Goal: Task Accomplishment & Management: Manage account settings

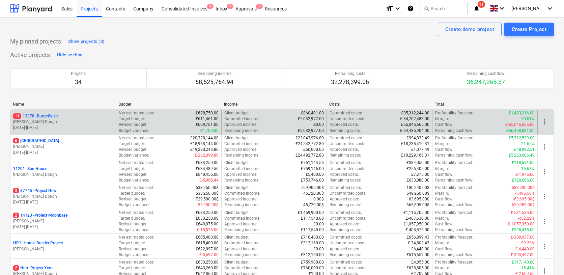
click at [67, 120] on p "[PERSON_NAME] Dough" at bounding box center [63, 122] width 100 height 6
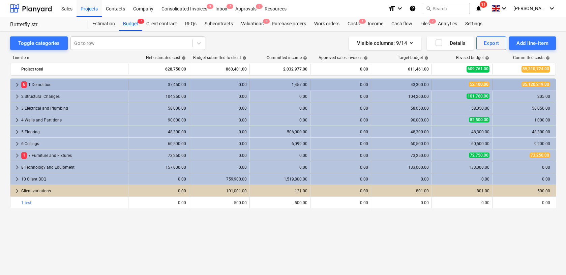
click at [14, 88] on span "keyboard_arrow_right" at bounding box center [17, 85] width 8 height 8
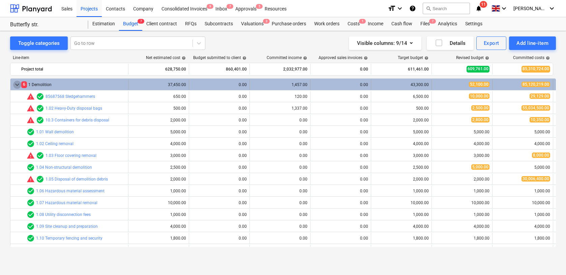
click at [17, 81] on span "keyboard_arrow_down" at bounding box center [17, 85] width 8 height 8
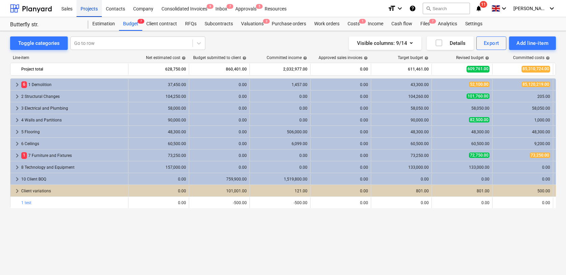
click at [90, 9] on div "Projects" at bounding box center [89, 8] width 25 height 17
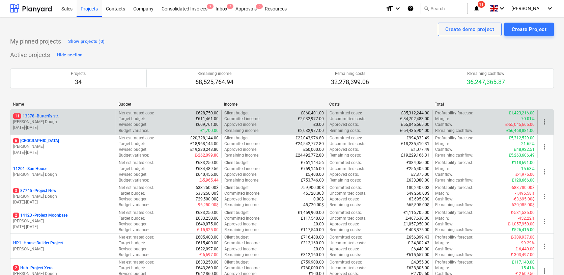
click at [544, 124] on span "more_vert" at bounding box center [544, 122] width 8 height 8
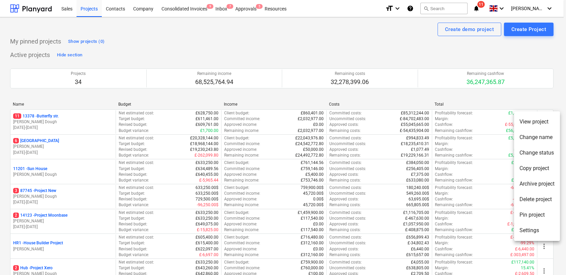
click at [532, 167] on li "Copy project" at bounding box center [537, 169] width 46 height 16
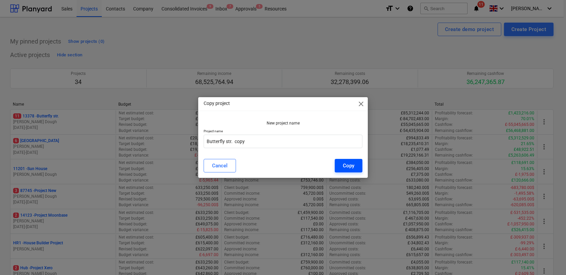
click at [343, 164] on div "Copy" at bounding box center [348, 165] width 11 height 9
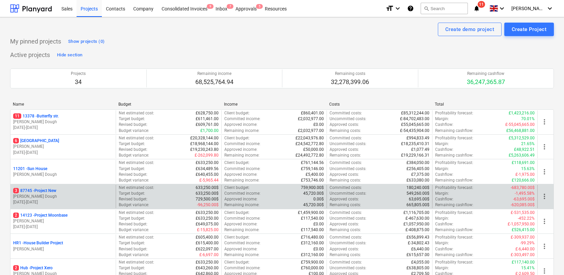
scroll to position [137, 0]
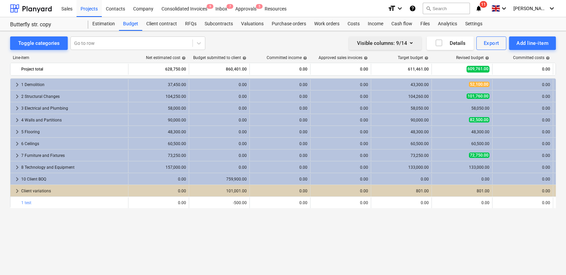
click at [406, 44] on div "Visible columns : 9/14" at bounding box center [385, 43] width 56 height 9
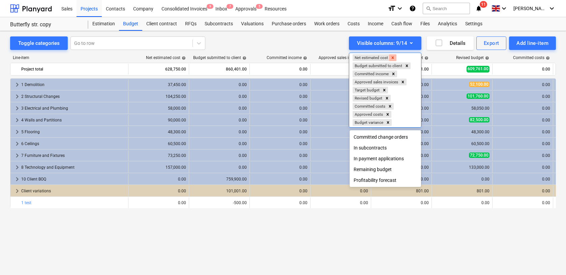
click at [394, 59] on icon "Remove Net estimated cost" at bounding box center [393, 57] width 5 height 5
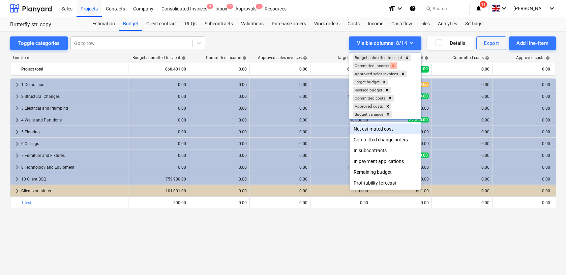
click at [395, 64] on icon "Remove Committed income" at bounding box center [393, 65] width 5 height 5
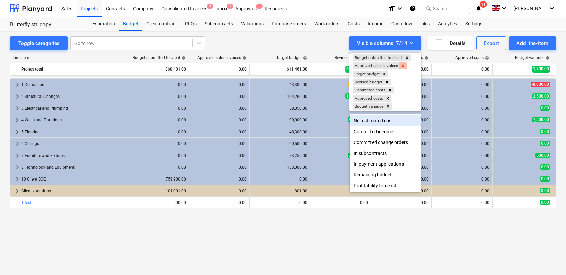
click at [403, 66] on icon "Remove Approved sales invoices" at bounding box center [403, 65] width 2 height 2
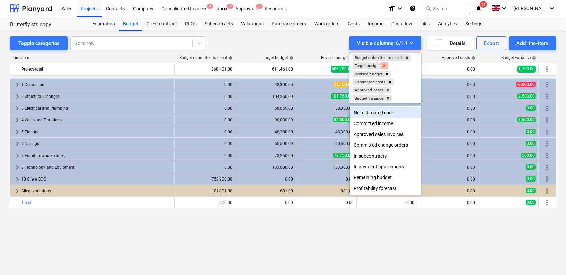
click at [385, 66] on icon "Remove Target budget" at bounding box center [385, 65] width 2 height 2
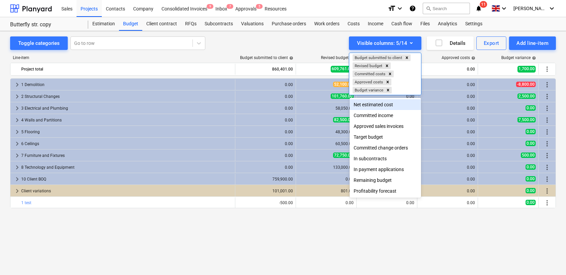
click at [289, 32] on div at bounding box center [283, 137] width 566 height 275
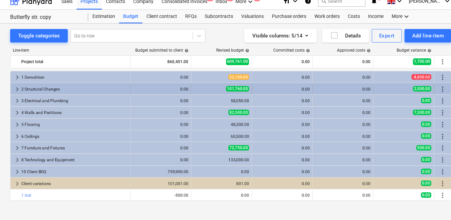
scroll to position [8, 0]
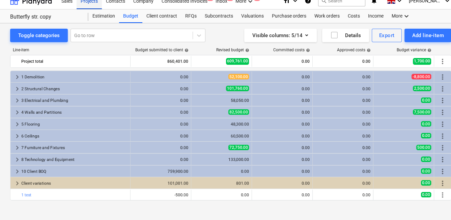
click at [97, 7] on div "Projects" at bounding box center [89, 0] width 25 height 17
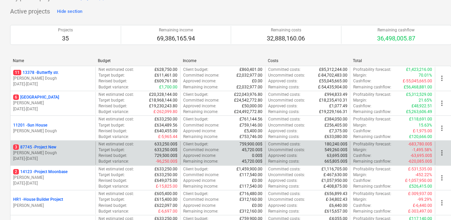
scroll to position [63, 0]
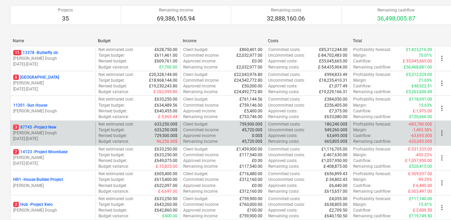
click at [73, 132] on p "[PERSON_NAME] Dough" at bounding box center [53, 133] width 80 height 6
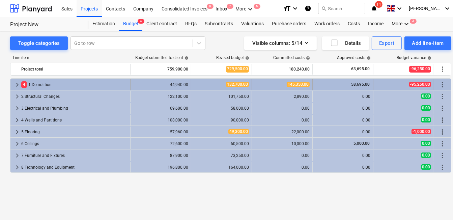
click at [18, 86] on span "keyboard_arrow_right" at bounding box center [17, 85] width 8 height 8
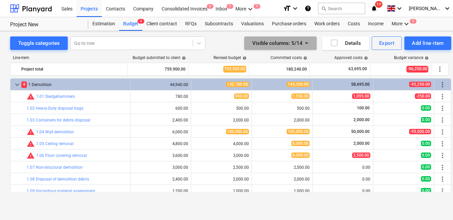
click at [308, 42] on icon "button" at bounding box center [307, 43] width 8 height 8
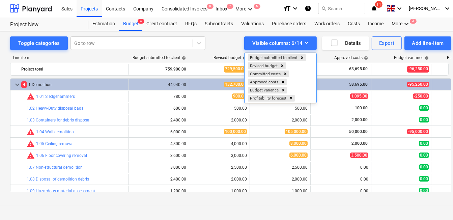
click at [226, 44] on div at bounding box center [226, 110] width 453 height 220
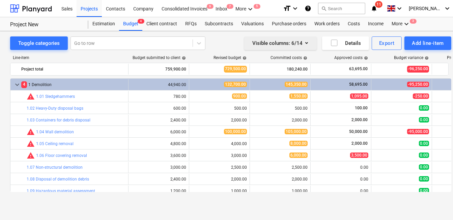
click at [308, 43] on icon "button" at bounding box center [307, 43] width 8 height 8
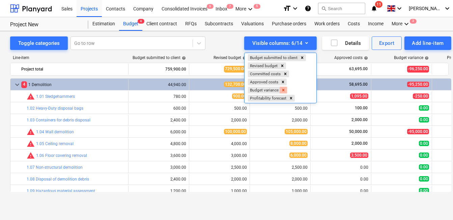
click at [284, 90] on icon "Remove Budget variance" at bounding box center [283, 90] width 2 height 2
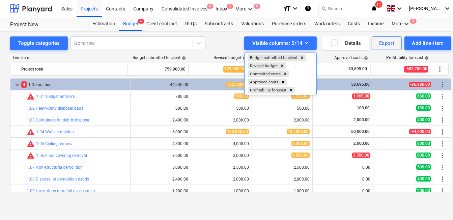
click at [221, 44] on div at bounding box center [226, 110] width 453 height 220
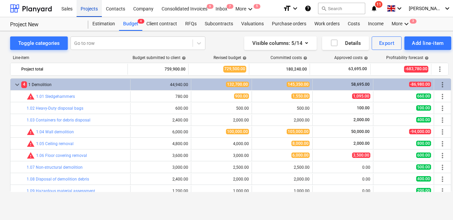
click at [92, 13] on div "Projects" at bounding box center [89, 8] width 25 height 17
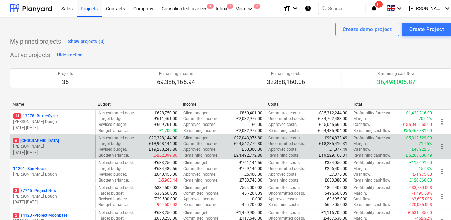
scroll to position [18, 0]
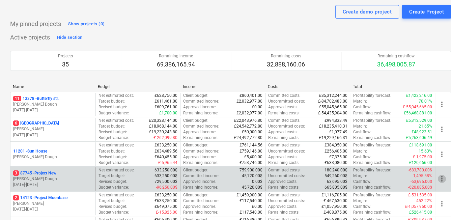
click at [441, 179] on span "more_vert" at bounding box center [442, 179] width 8 height 8
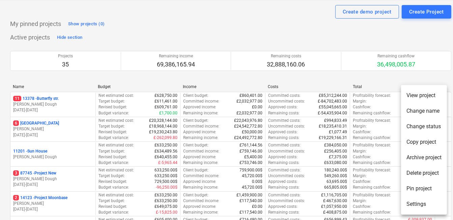
click at [423, 144] on li "Copy project" at bounding box center [424, 142] width 46 height 16
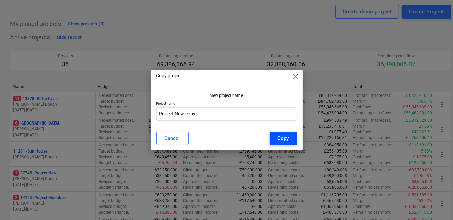
click at [282, 136] on div "Copy" at bounding box center [283, 138] width 11 height 9
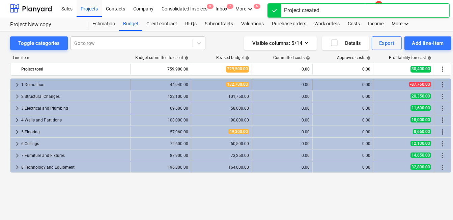
click at [15, 85] on span "keyboard_arrow_right" at bounding box center [17, 85] width 8 height 8
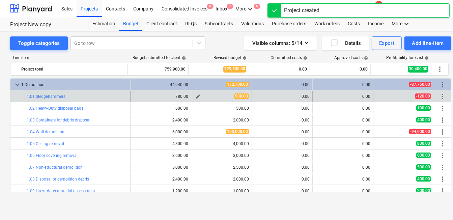
click at [196, 98] on span "edit" at bounding box center [197, 96] width 5 height 5
type textarea "x"
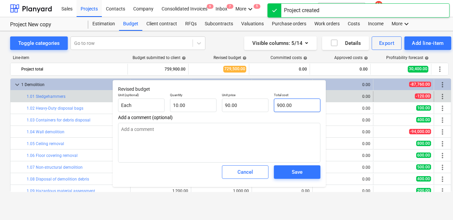
type input "900"
click at [288, 109] on input "900" at bounding box center [297, 104] width 47 height 13
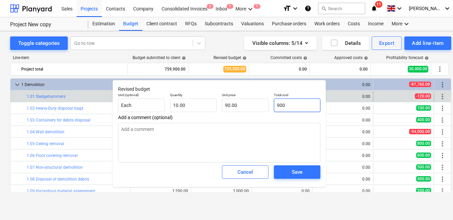
type textarea "x"
type input "7"
type input "0.70"
type textarea "x"
type input "78"
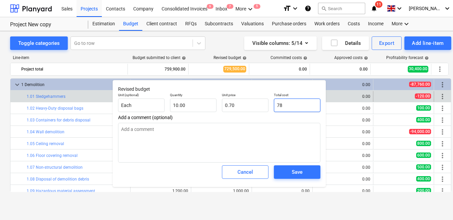
type input "7.80"
type textarea "x"
type input "780"
type input "78.00"
type input "780"
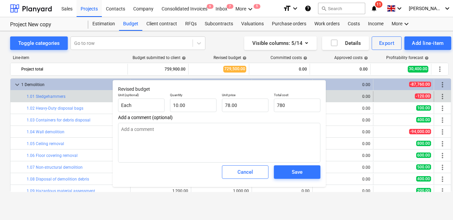
type textarea "x"
type input "780.00"
click at [293, 179] on div "Save" at bounding box center [297, 172] width 52 height 19
click at [293, 168] on div "Save" at bounding box center [297, 172] width 11 height 9
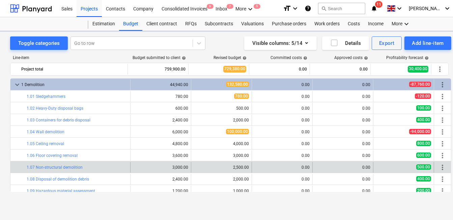
click at [290, 169] on div "0.00" at bounding box center [282, 167] width 55 height 5
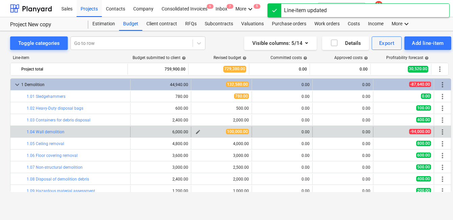
click at [196, 130] on span "edit" at bounding box center [197, 131] width 5 height 5
type textarea "x"
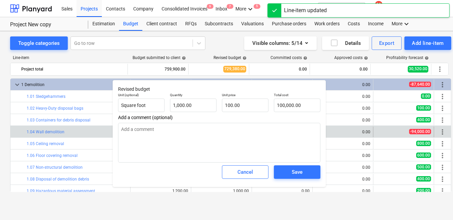
click at [273, 106] on div "Total cost 100,000.00" at bounding box center [297, 102] width 52 height 25
type input "100000"
click at [281, 105] on input "100000" at bounding box center [297, 104] width 47 height 13
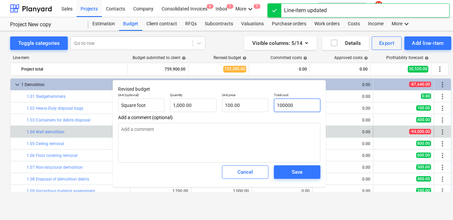
click at [281, 105] on input "100000" at bounding box center [297, 104] width 47 height 13
type textarea "x"
type input "6"
type input "0.01"
type textarea "x"
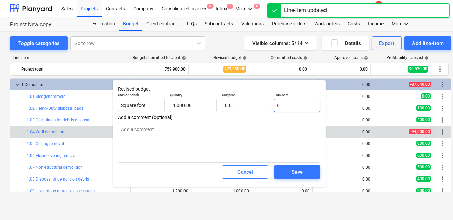
type input "60"
type input "0.06"
type textarea "x"
type input "600"
type input "0.60"
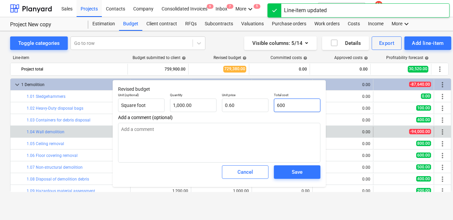
type textarea "x"
type input "6000"
type input "6.00"
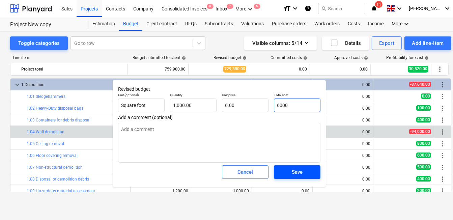
type input "6000"
type textarea "x"
type input "6,000.00"
click at [302, 174] on div "Save" at bounding box center [297, 172] width 11 height 9
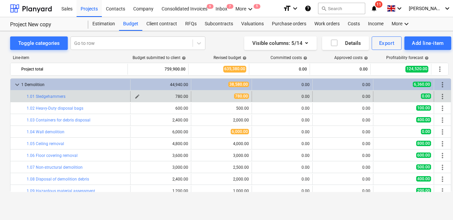
click at [138, 95] on button "edit" at bounding box center [137, 96] width 8 height 8
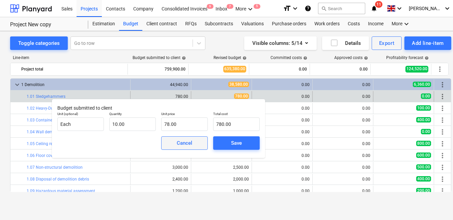
click at [186, 144] on div "Cancel" at bounding box center [185, 143] width 16 height 9
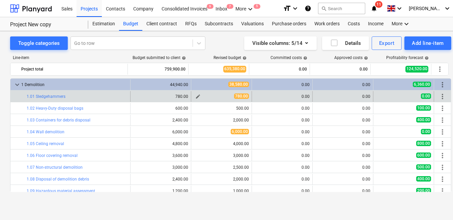
click at [196, 96] on span "edit" at bounding box center [197, 96] width 5 height 5
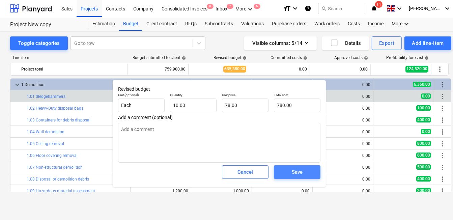
click at [285, 170] on span "Save" at bounding box center [297, 172] width 30 height 9
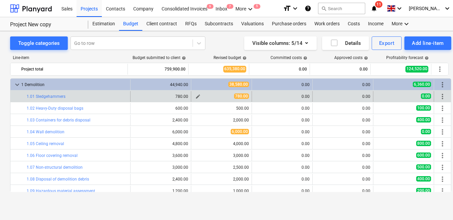
click at [198, 95] on span "edit" at bounding box center [197, 96] width 5 height 5
type textarea "x"
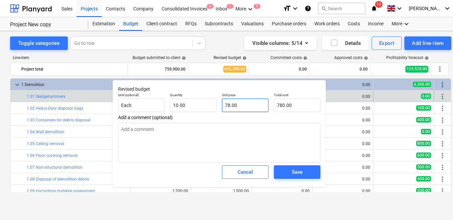
type input "78"
click at [234, 111] on input "78" at bounding box center [245, 104] width 47 height 13
click at [246, 109] on input "78" at bounding box center [245, 104] width 47 height 13
type textarea "x"
type input "7"
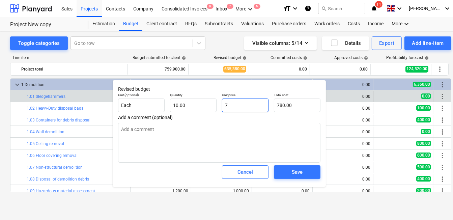
type input "70.00"
type textarea "x"
type input "0.00"
type textarea "x"
type input "8"
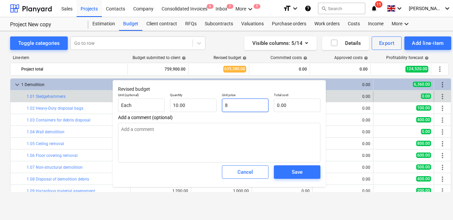
type input "80.00"
type textarea "x"
type input "80"
type input "800.00"
type input "80"
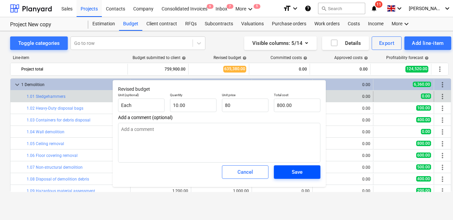
type textarea "x"
type input "80.00"
click at [282, 171] on span "Save" at bounding box center [297, 172] width 30 height 9
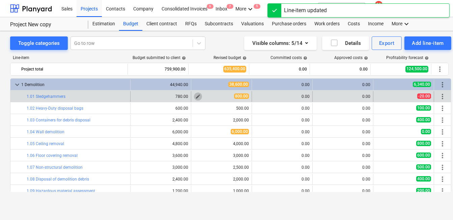
click at [196, 96] on span "edit" at bounding box center [197, 96] width 5 height 5
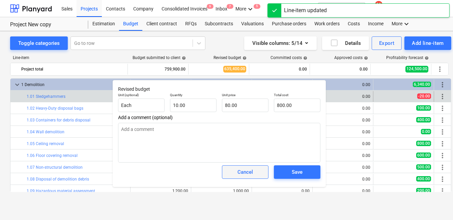
click at [243, 169] on div "Cancel" at bounding box center [245, 172] width 16 height 9
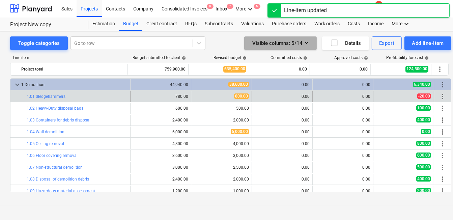
click at [295, 41] on div "Visible columns : 5/14" at bounding box center [280, 43] width 56 height 9
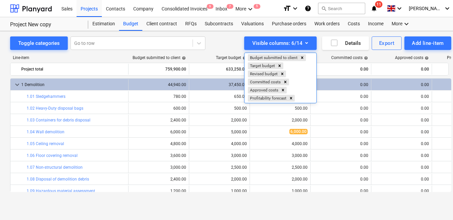
click at [209, 105] on div at bounding box center [226, 110] width 453 height 220
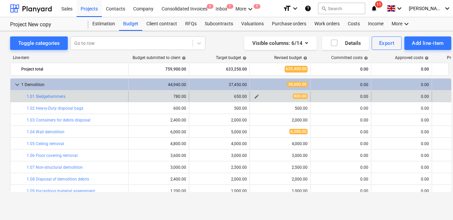
click at [255, 97] on span "edit" at bounding box center [256, 96] width 5 height 5
type textarea "x"
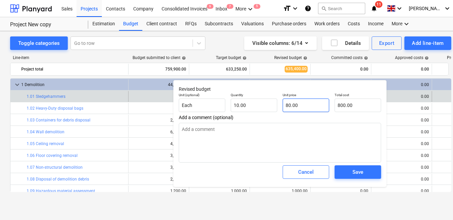
type input "80"
click at [296, 104] on input "80" at bounding box center [306, 104] width 47 height 13
type textarea "x"
type input "6"
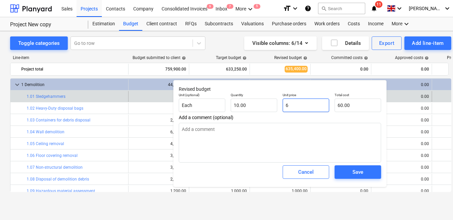
type input "60.00"
type textarea "x"
type input "65"
type input "650.00"
type input "65"
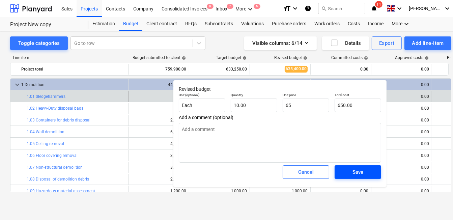
type textarea "x"
type input "65.00"
click at [343, 168] on span "Save" at bounding box center [358, 172] width 30 height 9
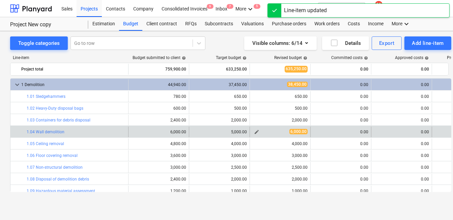
click at [255, 133] on span "edit" at bounding box center [256, 131] width 5 height 5
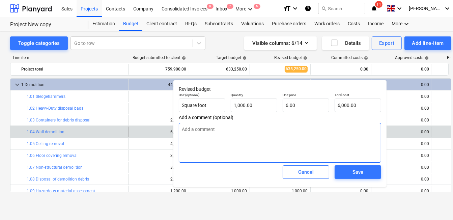
click at [291, 162] on textarea at bounding box center [280, 143] width 202 height 40
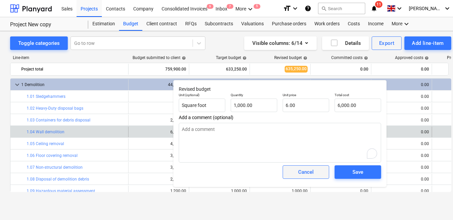
click at [291, 177] on button "Cancel" at bounding box center [306, 171] width 47 height 13
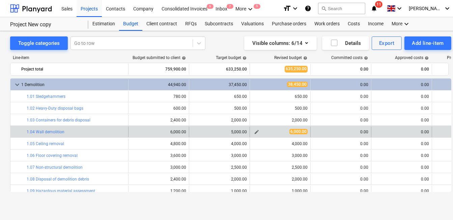
click at [259, 131] on span "edit" at bounding box center [256, 131] width 5 height 5
type textarea "x"
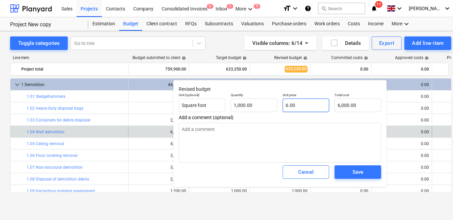
type input "6"
click at [295, 105] on input "6" at bounding box center [306, 104] width 47 height 13
type textarea "x"
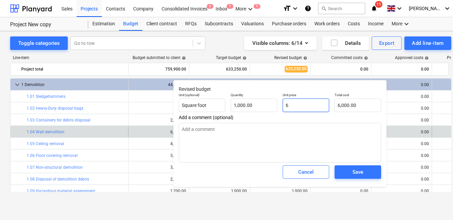
type input "5"
type input "5,000.00"
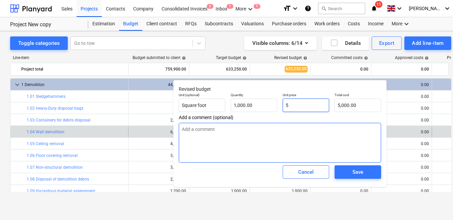
type input "5"
click at [289, 125] on textarea at bounding box center [280, 143] width 202 height 40
type textarea "x"
type input "5.00"
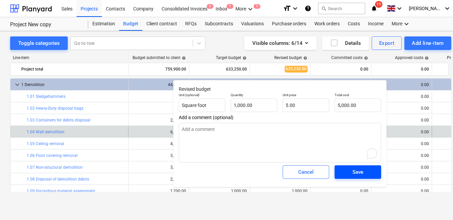
click at [350, 170] on span "Save" at bounding box center [358, 172] width 30 height 9
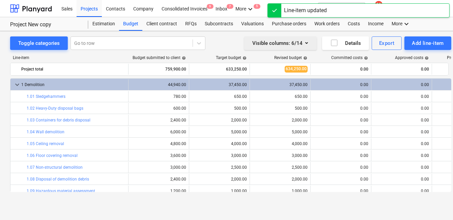
click at [305, 42] on icon "button" at bounding box center [306, 43] width 3 height 2
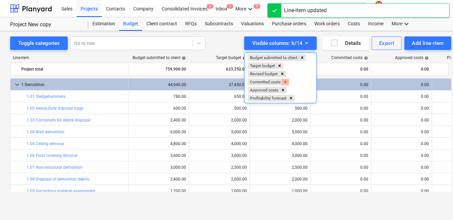
click at [286, 79] on div "Remove Committed costs" at bounding box center [285, 82] width 7 height 7
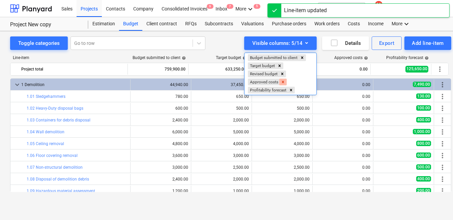
click at [284, 82] on icon "Remove Approved costs" at bounding box center [283, 82] width 2 height 2
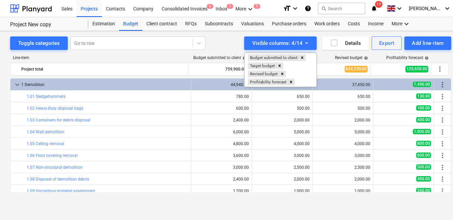
click at [202, 54] on div at bounding box center [226, 110] width 453 height 220
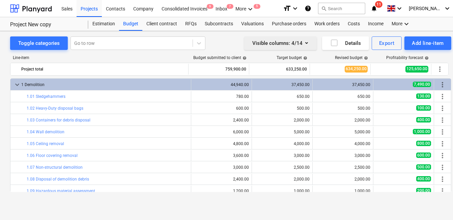
click at [303, 50] on button "Visible columns : 4/14" at bounding box center [280, 42] width 73 height 13
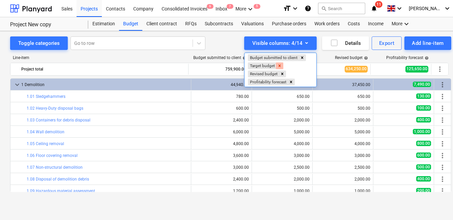
click at [282, 66] on icon "Remove Target budget" at bounding box center [279, 65] width 5 height 5
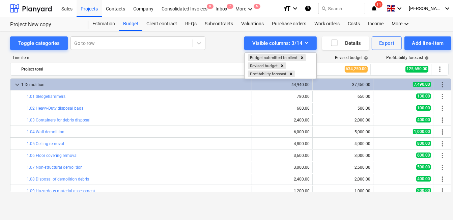
click at [233, 40] on div at bounding box center [226, 110] width 453 height 220
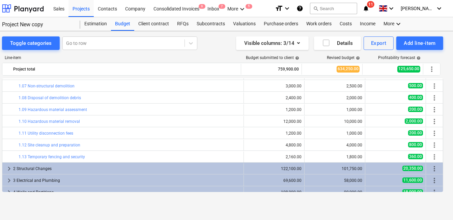
scroll to position [134, 0]
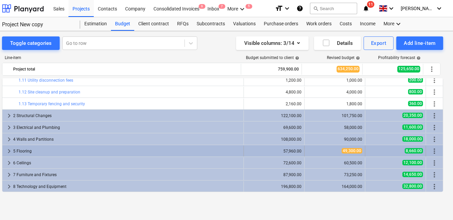
click at [6, 151] on span "keyboard_arrow_right" at bounding box center [9, 151] width 8 height 8
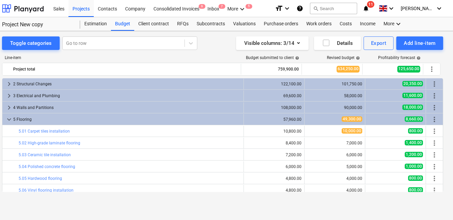
scroll to position [166, 0]
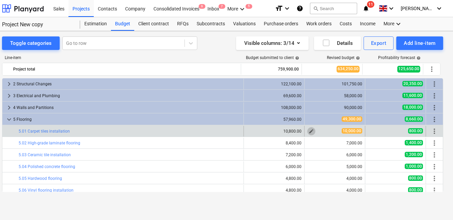
click at [309, 131] on span "edit" at bounding box center [311, 131] width 5 height 5
type textarea "x"
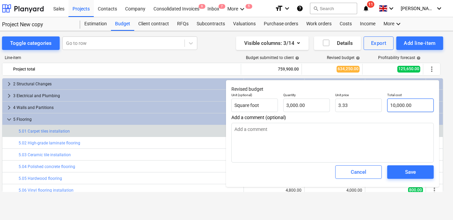
type input "10000"
click at [400, 104] on input "10000" at bounding box center [410, 104] width 47 height 13
click at [366, 171] on div "Cancel" at bounding box center [359, 172] width 16 height 9
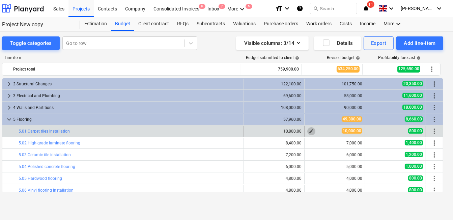
click at [311, 130] on span "edit" at bounding box center [311, 131] width 5 height 5
type textarea "x"
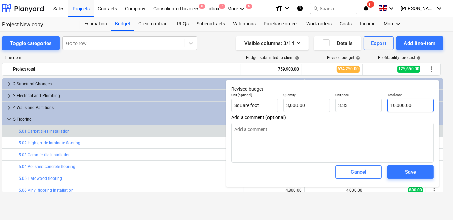
type input "10000"
click at [394, 104] on input "10000" at bounding box center [410, 104] width 47 height 13
type textarea "x"
type input "1"
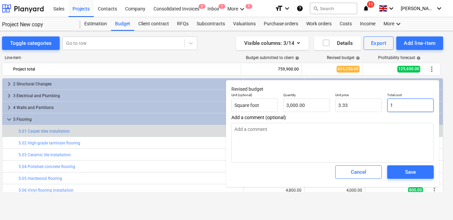
type input "0.00"
type textarea "x"
type input "10"
type textarea "x"
type input "108"
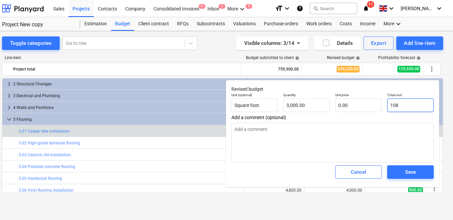
type input "0.04"
type textarea "x"
type input "1080"
type input "0.36"
type textarea "x"
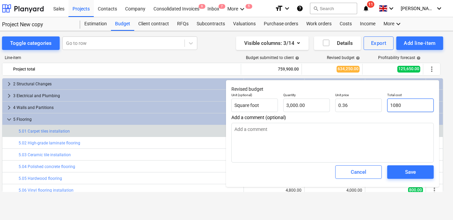
type input "10800"
type input "3.60"
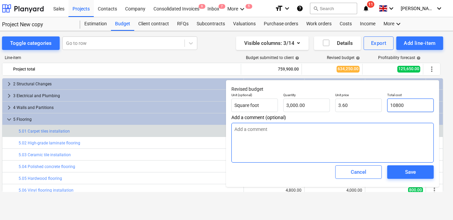
type input "10800"
type textarea "x"
type input "10,800.00"
click at [385, 130] on textarea "To enrich screen reader interactions, please activate Accessibility in Grammarl…" at bounding box center [332, 143] width 202 height 40
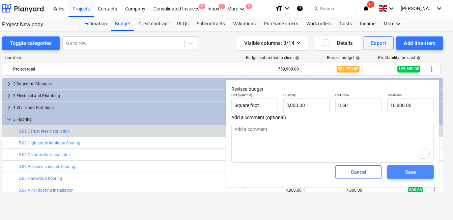
click at [394, 178] on button "Save" at bounding box center [410, 171] width 47 height 13
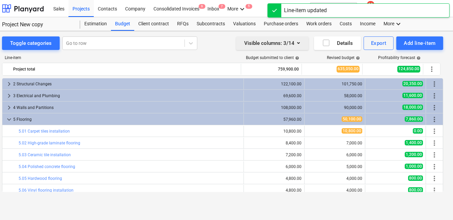
click at [286, 44] on div "Visible columns : 3/14" at bounding box center [272, 43] width 56 height 9
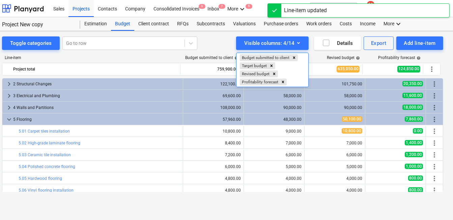
click at [318, 128] on div at bounding box center [226, 110] width 453 height 220
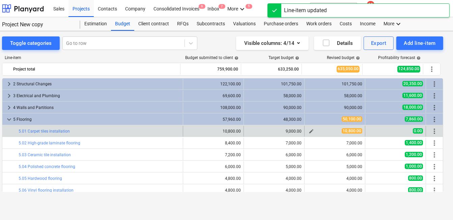
click at [311, 131] on span "edit" at bounding box center [311, 131] width 5 height 5
type textarea "x"
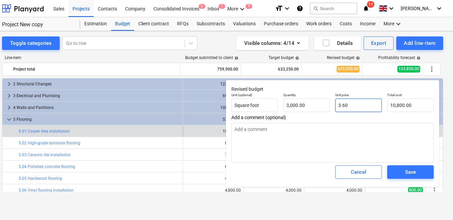
type input "3.6"
click at [367, 106] on input "3.6" at bounding box center [358, 104] width 47 height 13
type textarea "x"
type input "3.60"
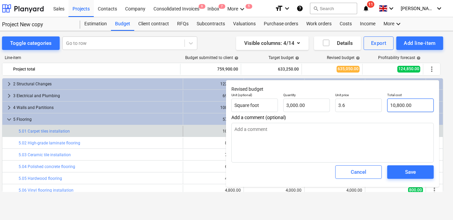
type input "10800"
click at [395, 106] on input "10800" at bounding box center [410, 104] width 47 height 13
type textarea "x"
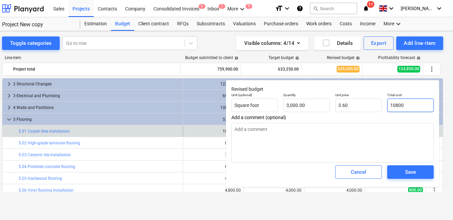
type input "9"
type input "0.00"
type textarea "x"
type input "90"
type input "0.03"
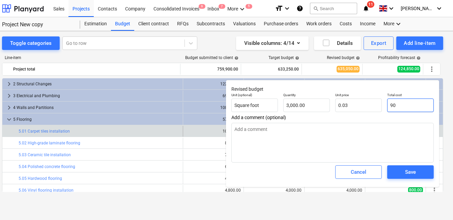
type textarea "x"
type input "900"
type input "0.30"
type textarea "x"
type input "9000"
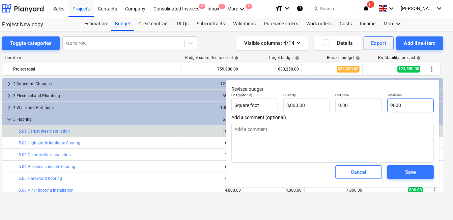
type input "3.00"
type input "9000"
type textarea "x"
type input "9,000.00"
click at [404, 167] on button "Save" at bounding box center [410, 171] width 47 height 13
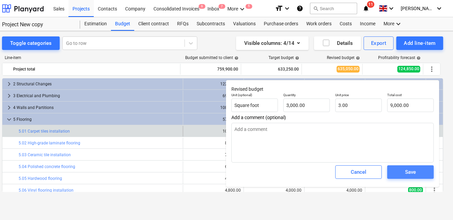
type textarea "x"
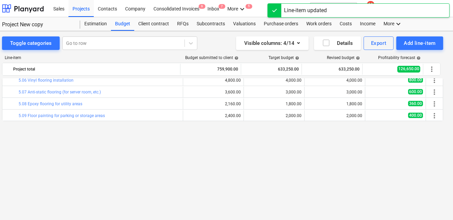
scroll to position [0, 0]
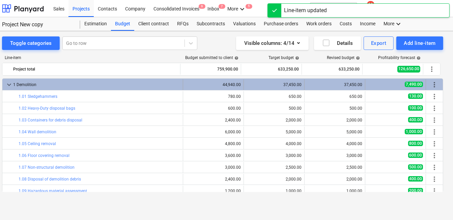
click at [6, 80] on div "keyboard_arrow_down" at bounding box center [9, 84] width 8 height 11
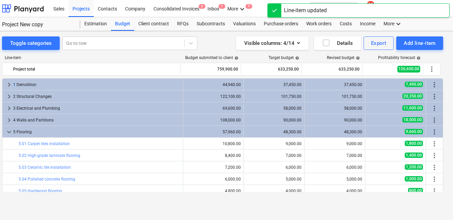
click at [6, 80] on div "keyboard_arrow_right" at bounding box center [9, 84] width 8 height 11
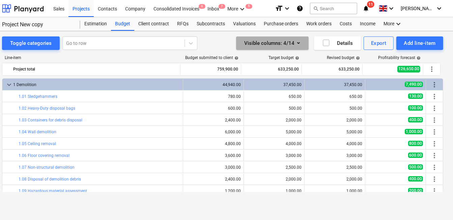
click at [297, 42] on icon "button" at bounding box center [298, 43] width 8 height 8
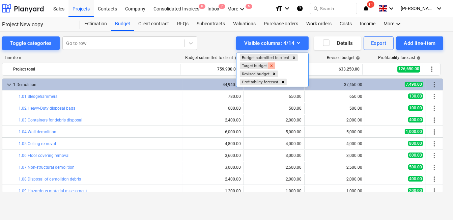
click at [272, 65] on icon "Remove Target budget" at bounding box center [271, 65] width 5 height 5
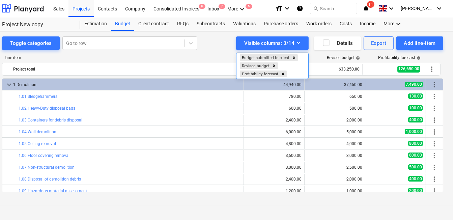
click at [226, 46] on div at bounding box center [226, 110] width 453 height 220
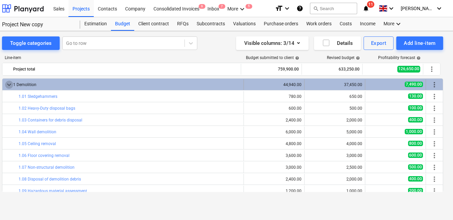
click at [12, 84] on span "keyboard_arrow_down" at bounding box center [9, 85] width 8 height 8
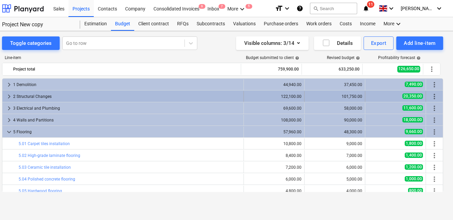
click at [9, 95] on span "keyboard_arrow_right" at bounding box center [9, 96] width 8 height 8
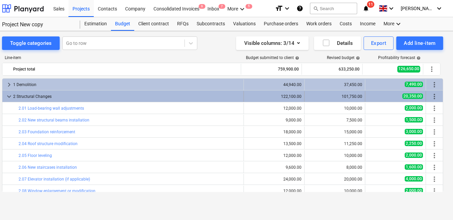
click at [10, 96] on span "keyboard_arrow_down" at bounding box center [9, 96] width 8 height 8
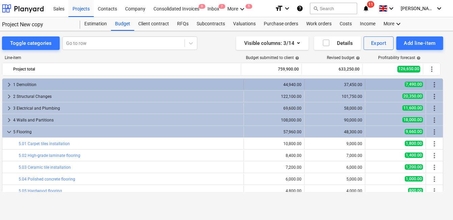
click at [11, 83] on span "keyboard_arrow_right" at bounding box center [9, 85] width 8 height 8
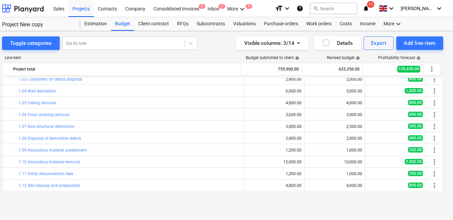
scroll to position [98, 0]
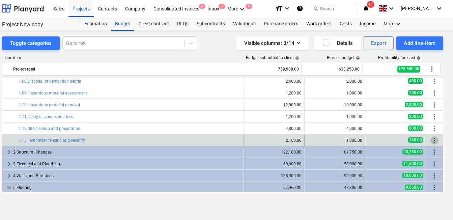
click at [433, 141] on span "more_vert" at bounding box center [434, 140] width 8 height 8
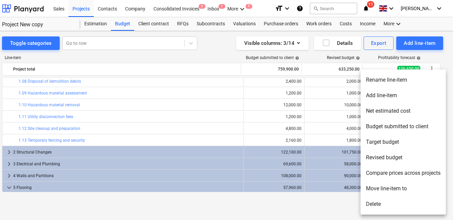
click at [369, 202] on li "Delete" at bounding box center [403, 204] width 85 height 16
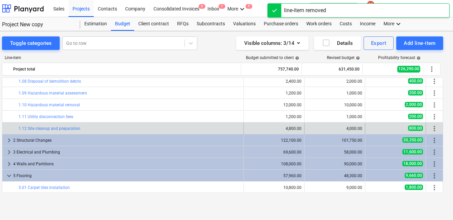
click at [431, 129] on span "more_vert" at bounding box center [434, 128] width 8 height 8
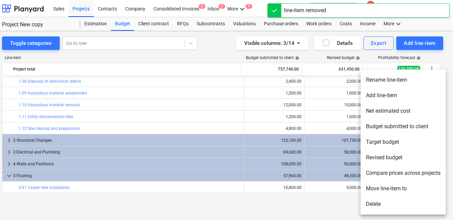
click at [376, 202] on li "Delete" at bounding box center [403, 204] width 85 height 16
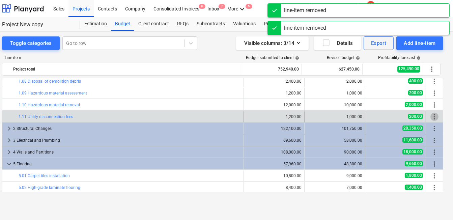
click at [431, 117] on span "more_vert" at bounding box center [434, 117] width 8 height 8
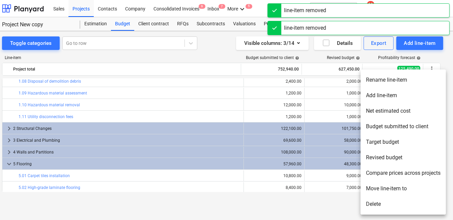
click at [380, 203] on li "Delete" at bounding box center [403, 204] width 85 height 16
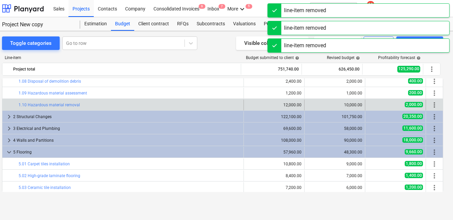
click at [431, 106] on span "more_vert" at bounding box center [434, 105] width 8 height 8
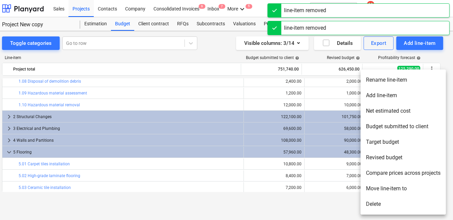
click at [376, 204] on li "Delete" at bounding box center [403, 204] width 85 height 16
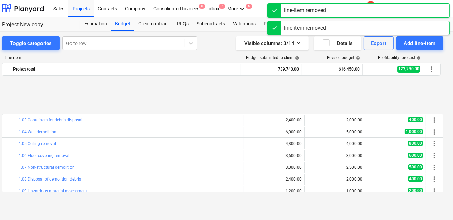
scroll to position [57, 0]
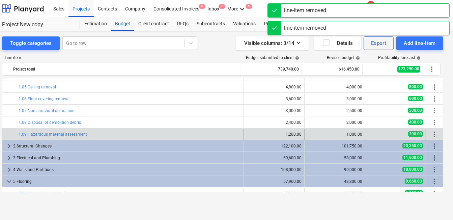
click at [433, 132] on span "more_vert" at bounding box center [434, 134] width 8 height 8
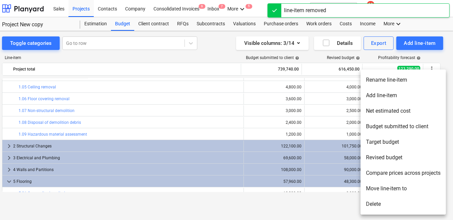
click at [382, 199] on li "Delete" at bounding box center [403, 204] width 85 height 16
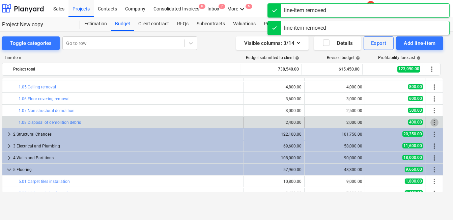
click at [431, 120] on span "more_vert" at bounding box center [434, 122] width 8 height 8
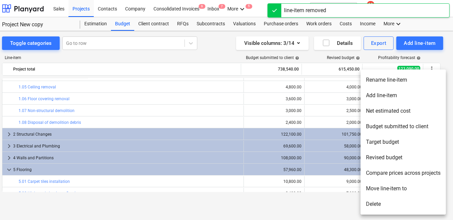
click at [376, 203] on li "Delete" at bounding box center [403, 204] width 85 height 16
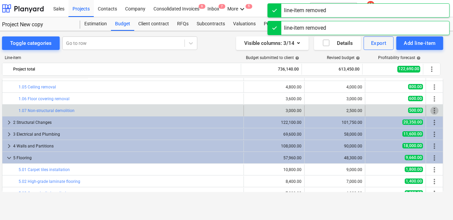
click at [432, 109] on span "more_vert" at bounding box center [434, 111] width 8 height 8
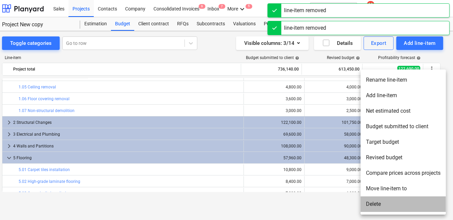
click at [372, 201] on li "Delete" at bounding box center [403, 204] width 85 height 16
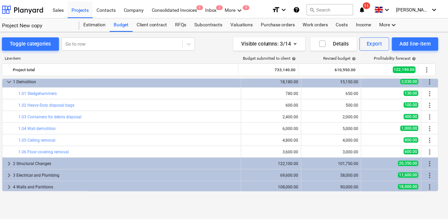
scroll to position [0, 0]
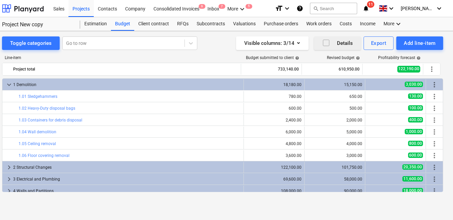
click at [325, 42] on icon "button" at bounding box center [326, 43] width 8 height 8
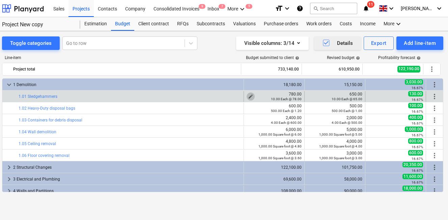
click at [248, 96] on span "edit" at bounding box center [250, 96] width 5 height 5
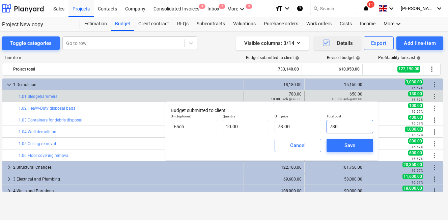
click at [339, 126] on input "780" at bounding box center [349, 126] width 47 height 13
type input "0"
type input "0.00"
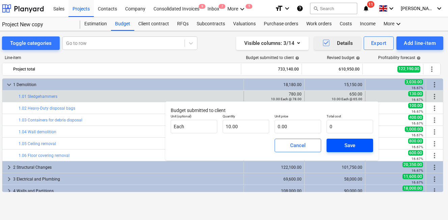
type input "0.00"
click at [345, 139] on button "Save" at bounding box center [349, 145] width 47 height 13
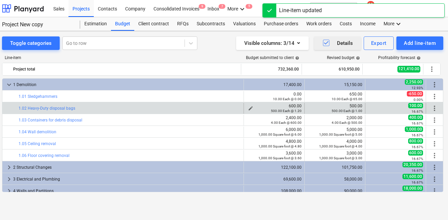
click at [252, 110] on div "500.00 Each @ 1.20" at bounding box center [274, 110] width 55 height 5
click at [249, 109] on div "500.00 Each @ 1.20" at bounding box center [274, 110] width 55 height 5
click at [249, 107] on span "edit" at bounding box center [250, 108] width 5 height 5
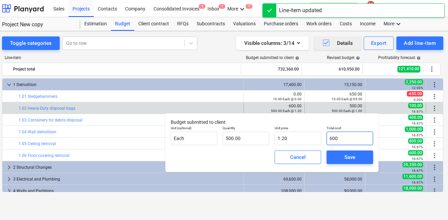
click at [342, 133] on input "600" at bounding box center [349, 138] width 47 height 13
type input "0"
type input "0.00"
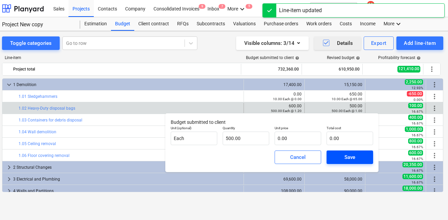
click at [344, 158] on div "Save" at bounding box center [349, 157] width 11 height 9
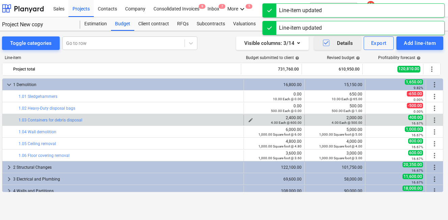
click at [247, 121] on div "4.00 Each @ 600.00" at bounding box center [274, 122] width 55 height 5
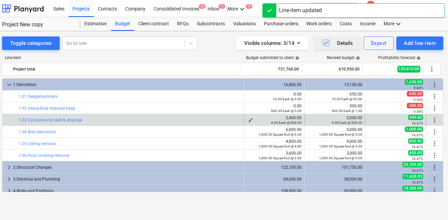
click at [247, 121] on div "4.00 Each @ 600.00" at bounding box center [274, 122] width 55 height 5
click at [249, 119] on span "edit" at bounding box center [250, 119] width 5 height 5
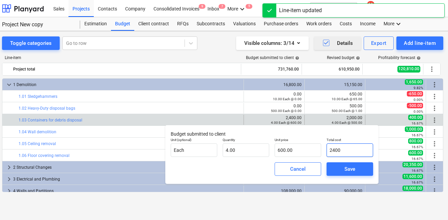
click at [353, 148] on input "2400" at bounding box center [349, 149] width 47 height 13
type input "0"
type input "0.00"
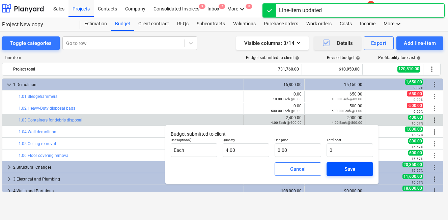
type input "0.00"
click at [350, 169] on div "Save" at bounding box center [349, 169] width 11 height 9
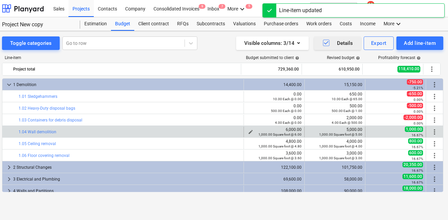
click at [249, 130] on span "edit" at bounding box center [250, 131] width 5 height 5
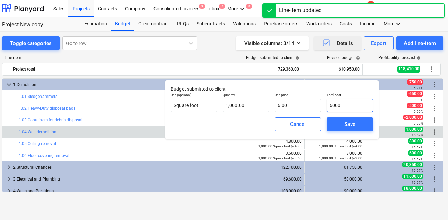
click at [333, 104] on input "6000" at bounding box center [349, 104] width 47 height 13
type input "0"
type input "0.00"
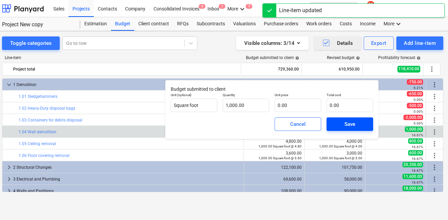
click at [340, 123] on span "Save" at bounding box center [350, 124] width 30 height 9
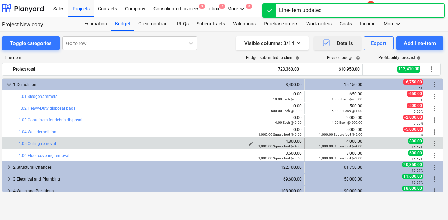
click at [247, 144] on div "1,000.00 Square foot @ 4.80" at bounding box center [274, 146] width 55 height 5
click at [248, 143] on span "edit" at bounding box center [250, 143] width 5 height 5
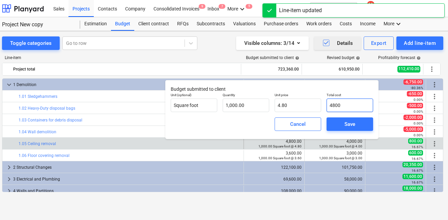
click at [335, 105] on input "4800" at bounding box center [349, 104] width 47 height 13
type input "0"
type input "0.00"
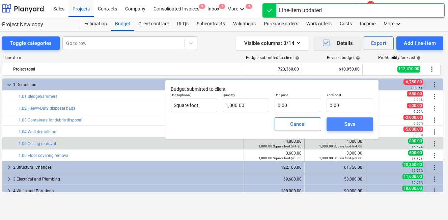
click at [349, 121] on div "Save" at bounding box center [349, 124] width 11 height 9
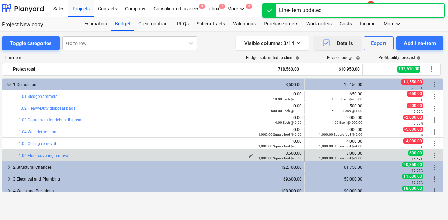
click at [249, 155] on span "edit" at bounding box center [250, 155] width 5 height 5
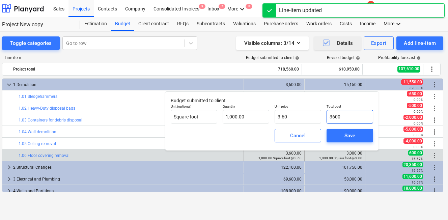
click at [344, 117] on input "3600" at bounding box center [349, 116] width 47 height 13
type input "0"
type input "0.00"
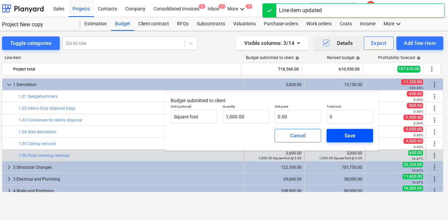
type input "0.00"
click at [353, 140] on div "Save" at bounding box center [349, 135] width 11 height 9
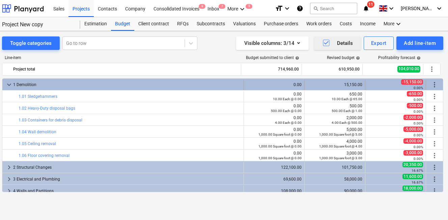
click at [430, 81] on span "more_vert" at bounding box center [434, 85] width 8 height 8
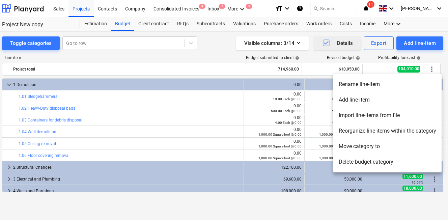
click at [351, 100] on li "Add line-item" at bounding box center [387, 100] width 108 height 16
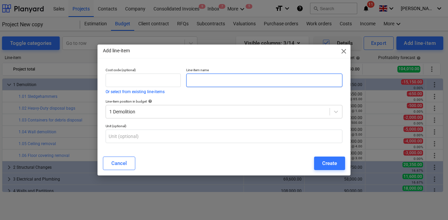
click at [288, 79] on input "text" at bounding box center [264, 80] width 156 height 13
type input "Client Value Demolition"
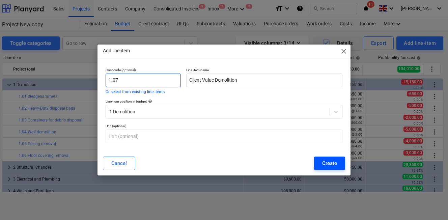
type input "1.07"
click at [325, 166] on div "Create" at bounding box center [329, 163] width 15 height 9
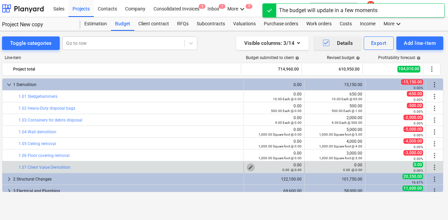
click at [247, 164] on button "edit" at bounding box center [251, 167] width 8 height 8
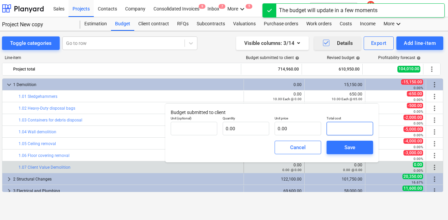
click at [333, 130] on input "text" at bounding box center [349, 128] width 47 height 13
type input "pcs"
type input "1"
type input "1.00"
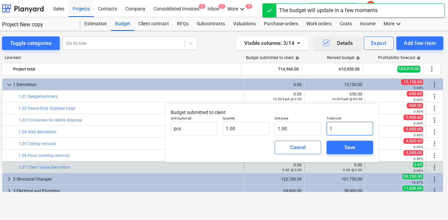
type input "18"
type input "18.00"
type input "181"
type input "181.00"
type input "1818"
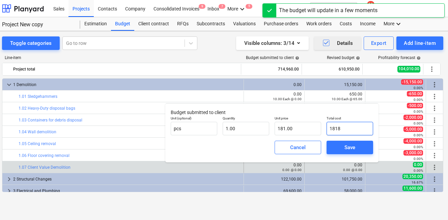
type input "1,818.00"
type input "18180"
type input "18,180.00"
type input "18180"
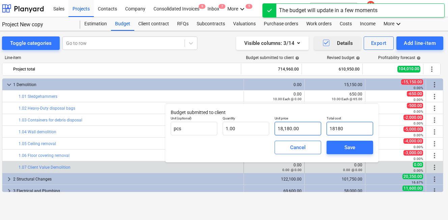
type input "18,180.00"
type input "1"
type input "18,180.00"
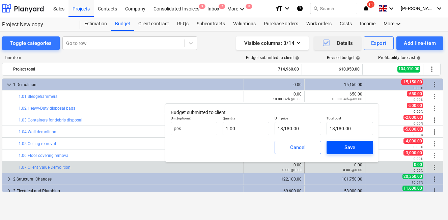
click at [350, 148] on div "Save" at bounding box center [349, 147] width 11 height 9
